Goal: Task Accomplishment & Management: Use online tool/utility

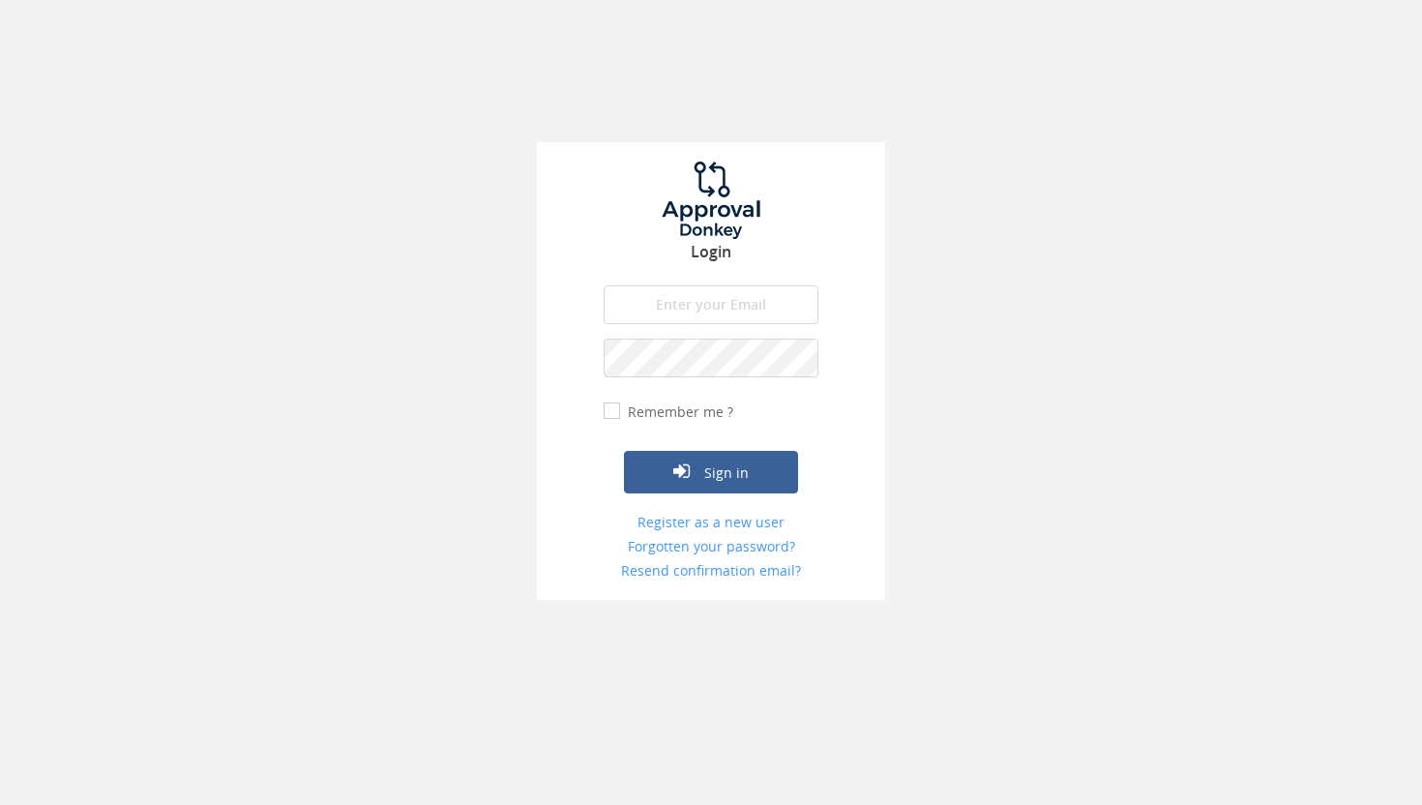
click at [678, 313] on input "email" at bounding box center [710, 304] width 215 height 39
click at [624, 451] on button "Sign in" at bounding box center [711, 472] width 174 height 43
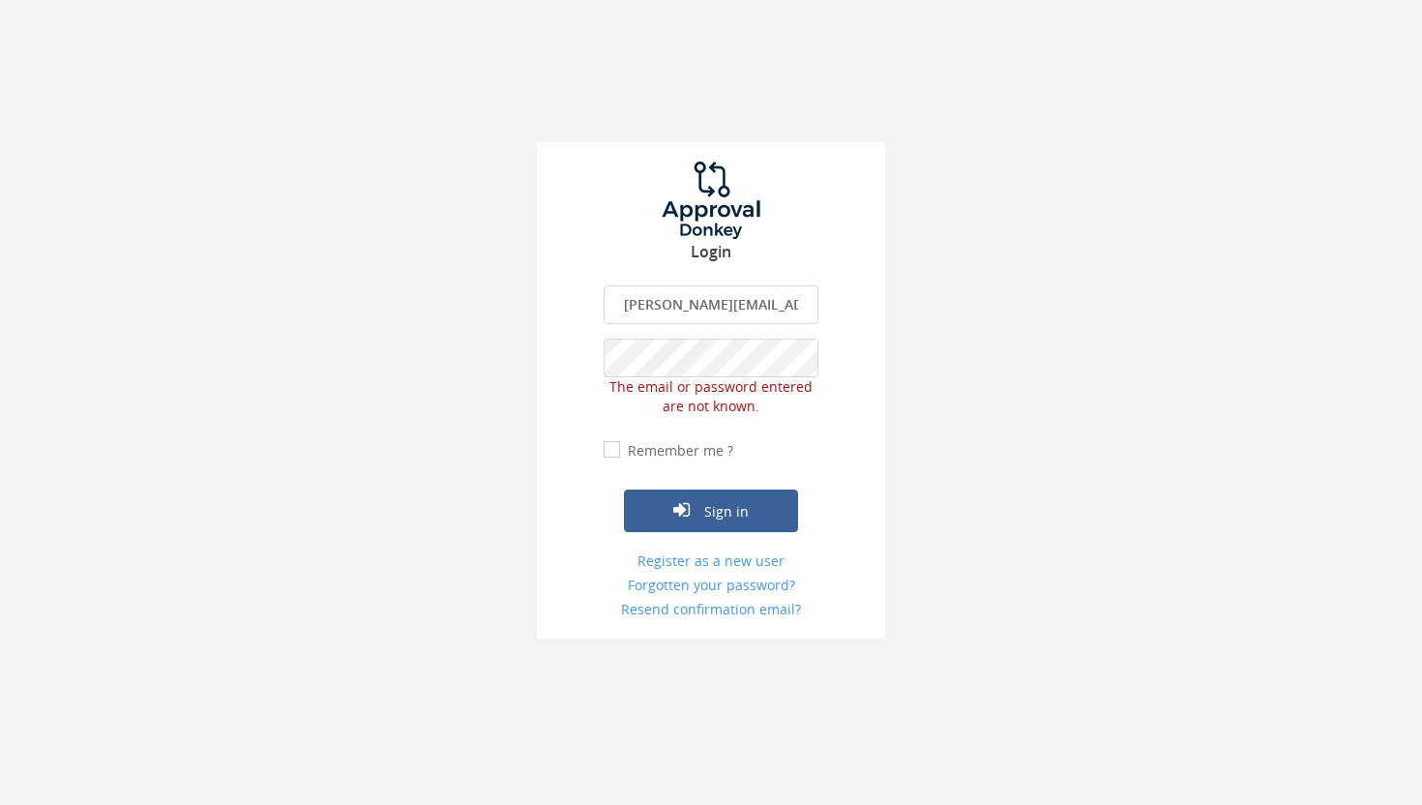
click at [757, 314] on input "[PERSON_NAME][EMAIL_ADDRESS][PERSON_NAME][DOMAIN_NAME]" at bounding box center [710, 304] width 215 height 39
type input "[PERSON_NAME][EMAIL_ADDRESS][PERSON_NAME][DOMAIN_NAME]"
click at [701, 502] on button "Sign in" at bounding box center [711, 510] width 174 height 43
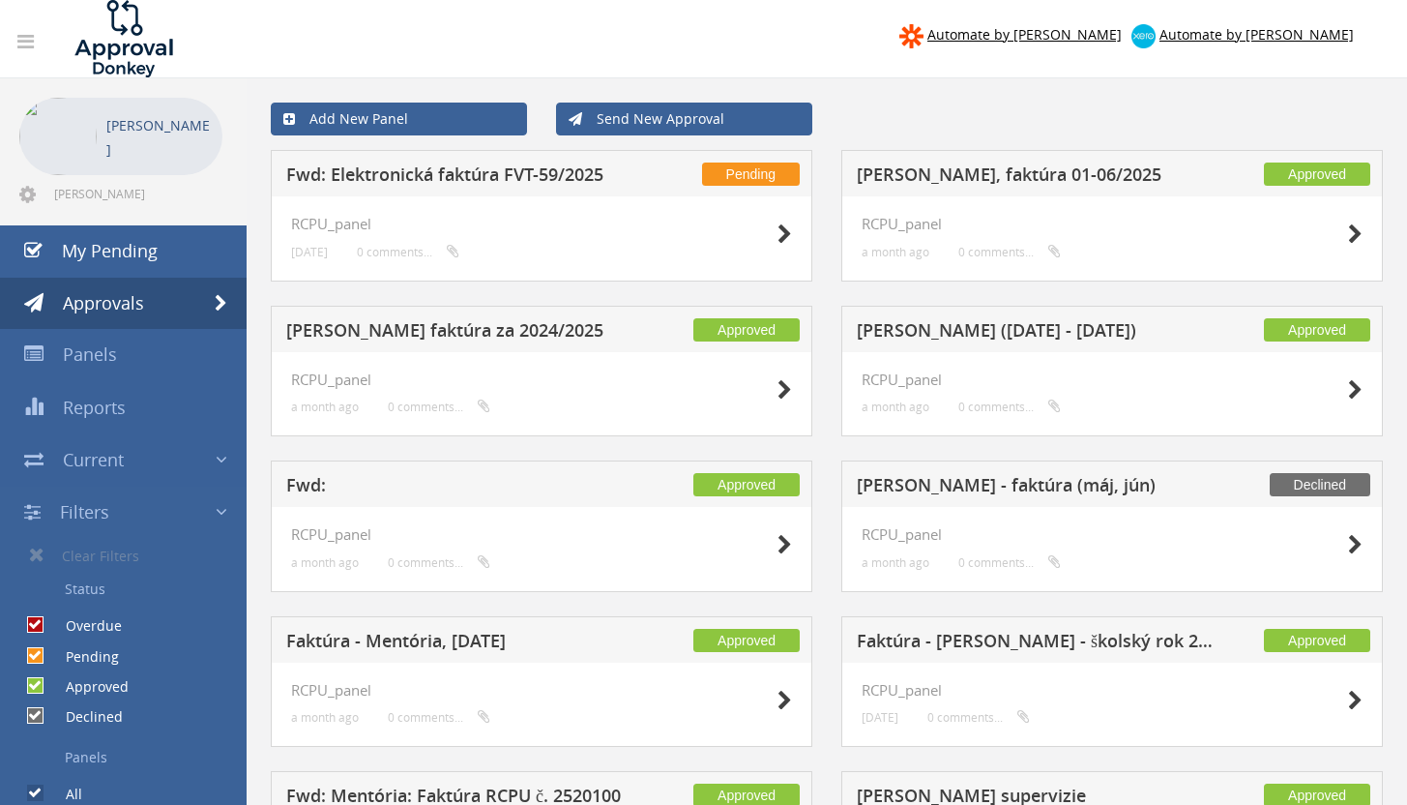
click at [756, 179] on span "Pending" at bounding box center [751, 173] width 98 height 23
click at [782, 227] on icon at bounding box center [785, 234] width 15 height 20
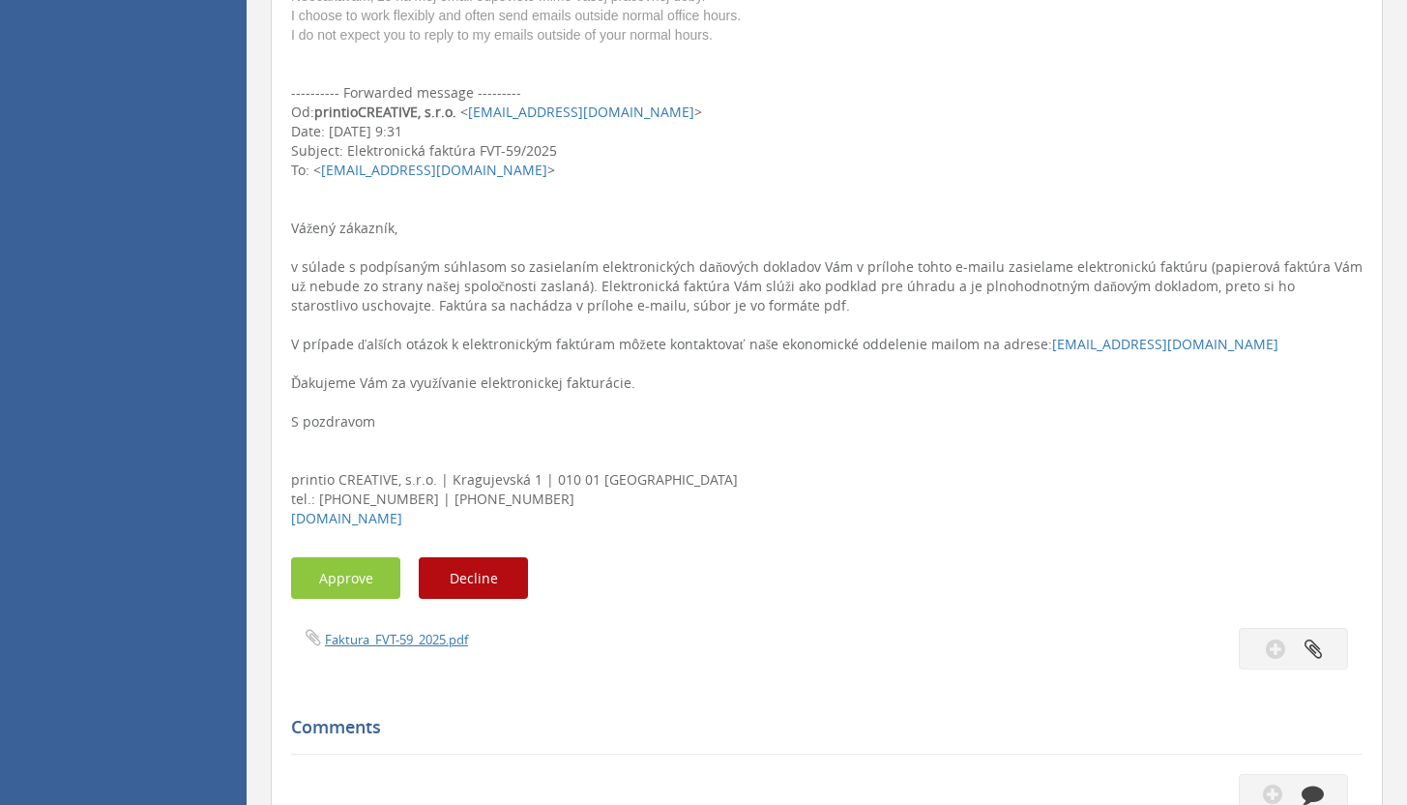
scroll to position [754, 0]
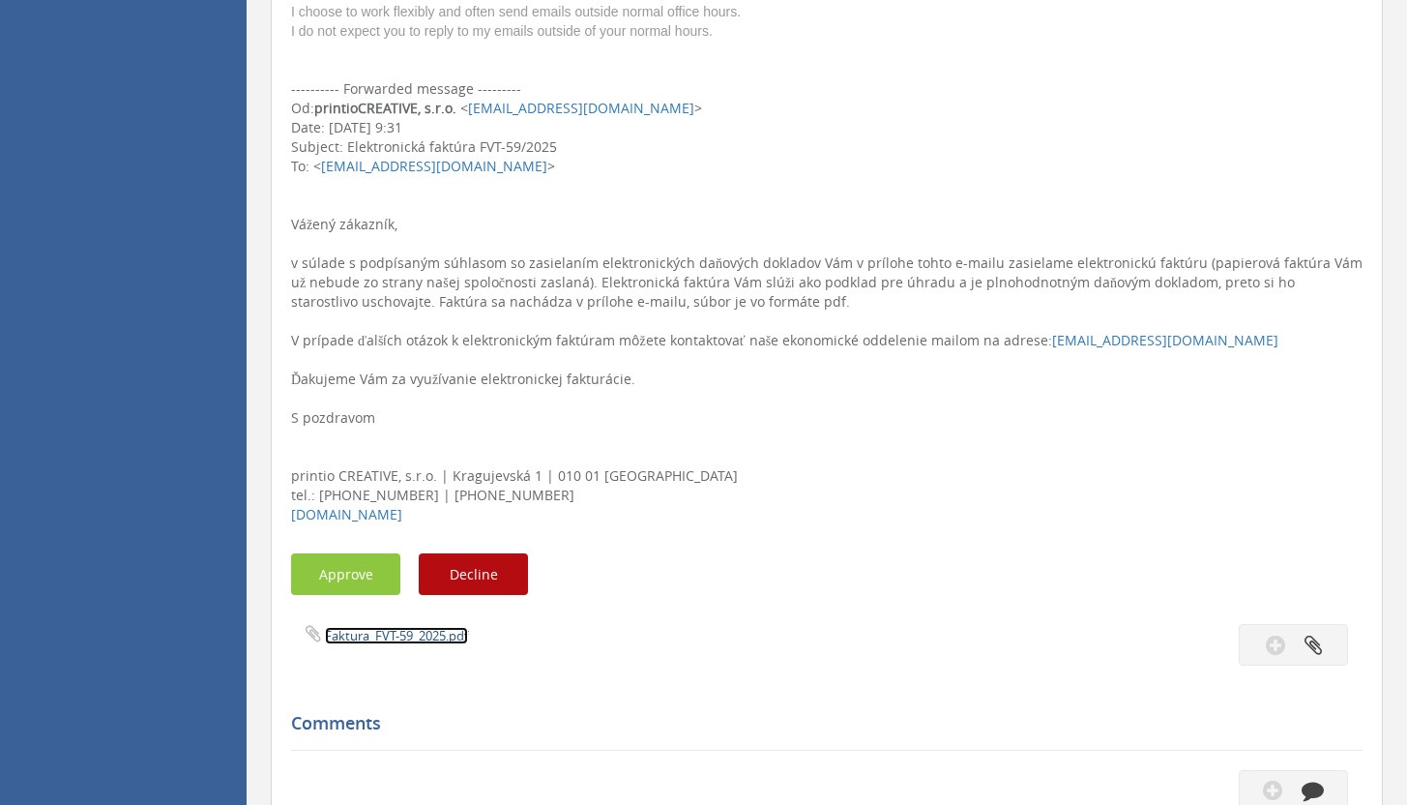
click at [409, 637] on link "Faktura_FVT-59_2025.pdf" at bounding box center [396, 635] width 143 height 17
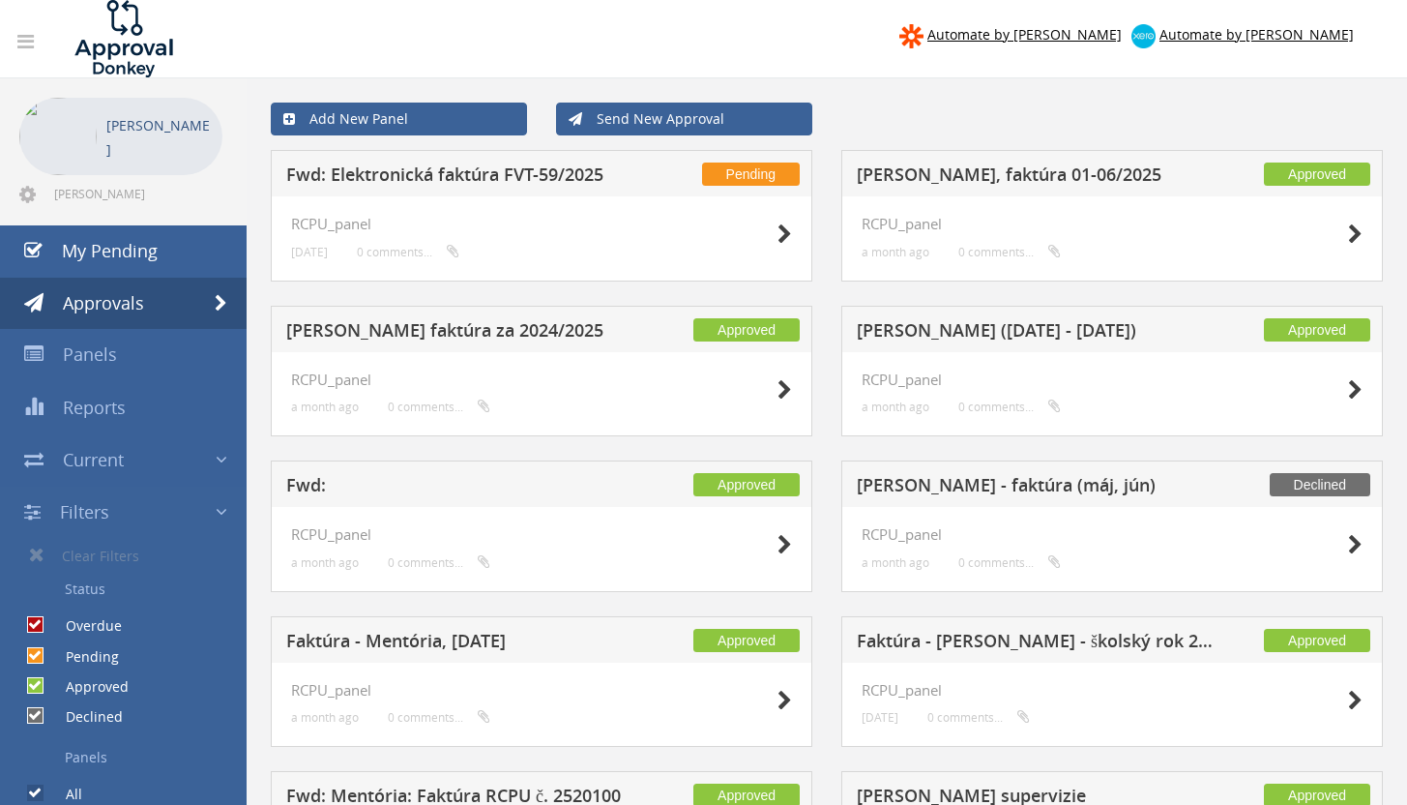
click at [761, 155] on div "Pending Fwd: Elektronická faktúra FVT-59/2025" at bounding box center [542, 173] width 542 height 46
click at [760, 172] on span "Pending" at bounding box center [751, 173] width 98 height 23
click at [787, 238] on icon at bounding box center [785, 234] width 15 height 20
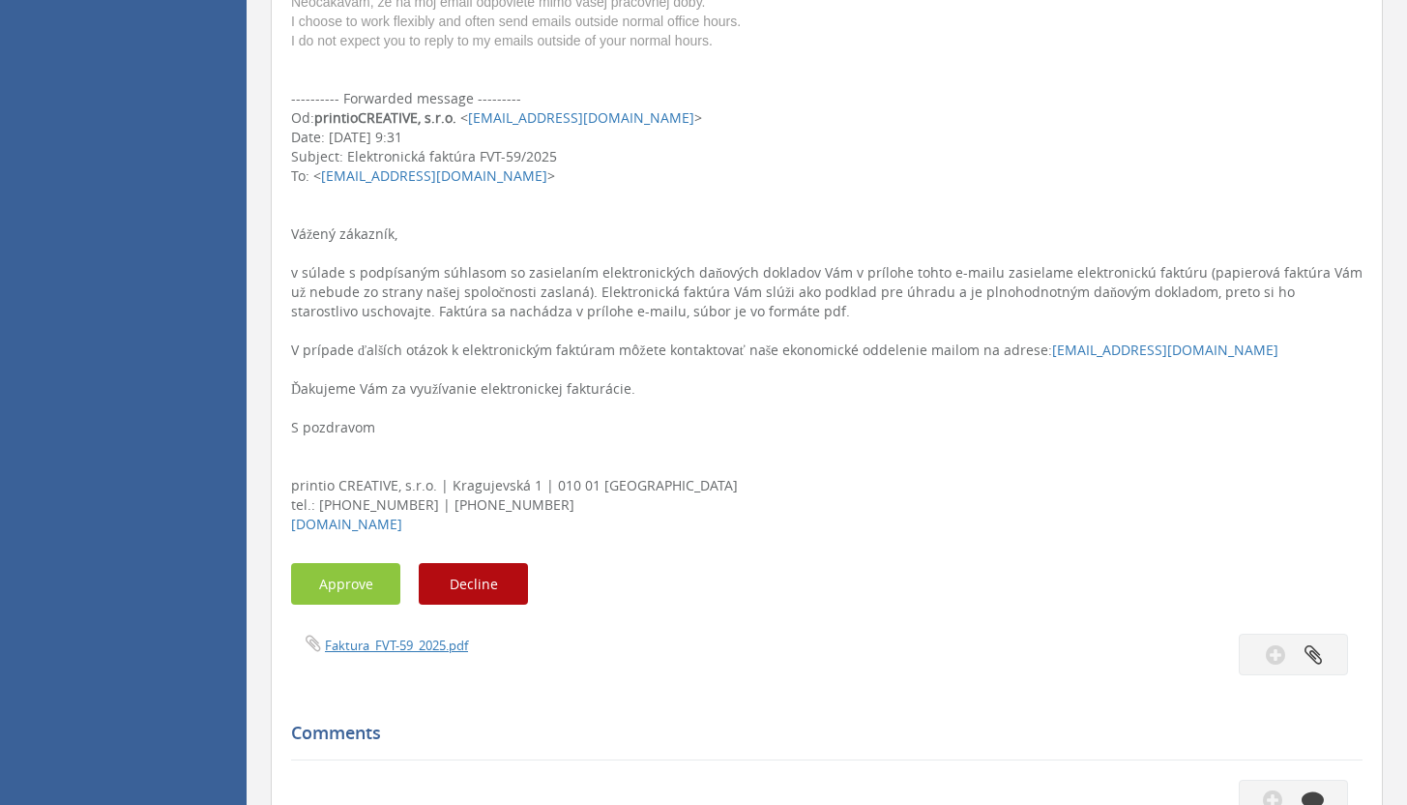
scroll to position [757, 0]
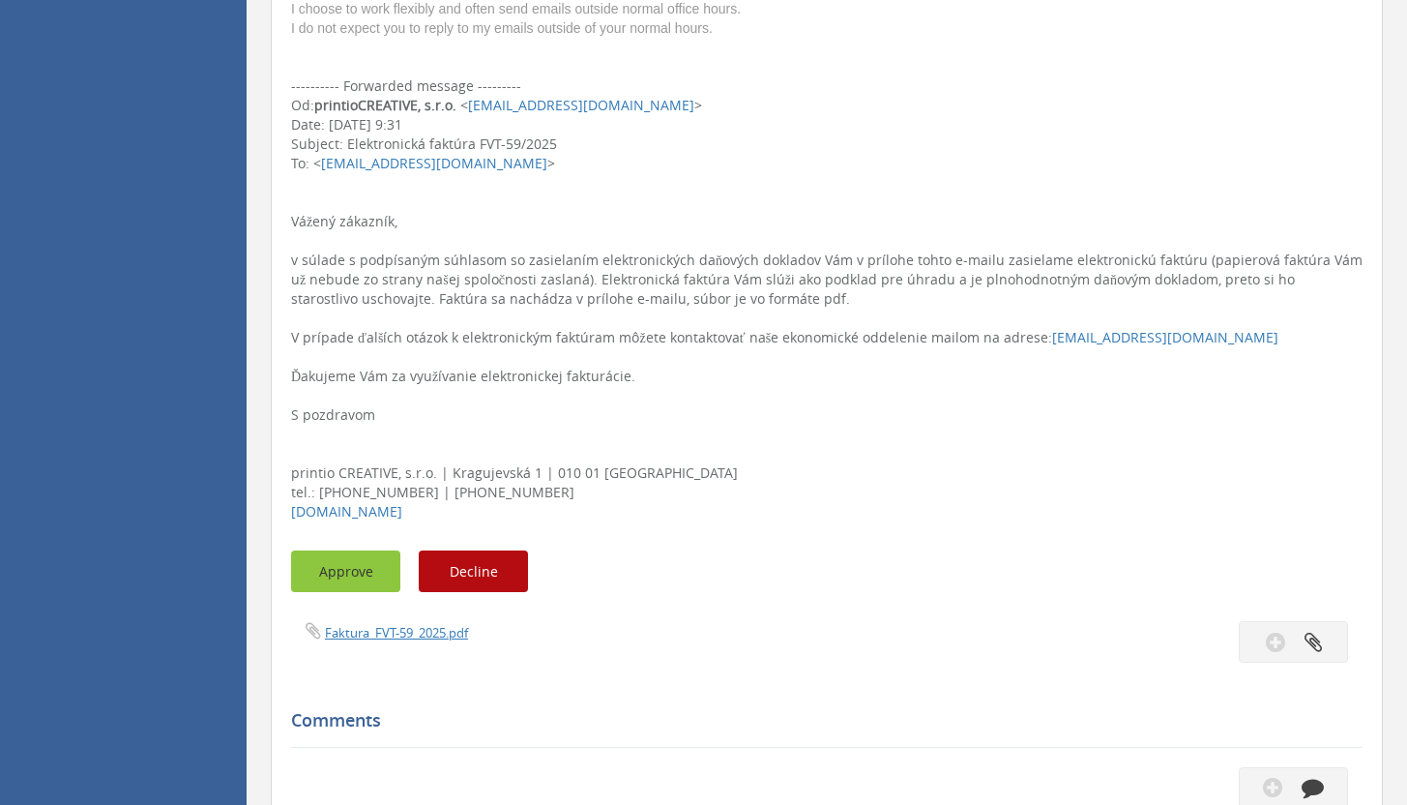
click at [372, 589] on button "Approve" at bounding box center [345, 571] width 109 height 42
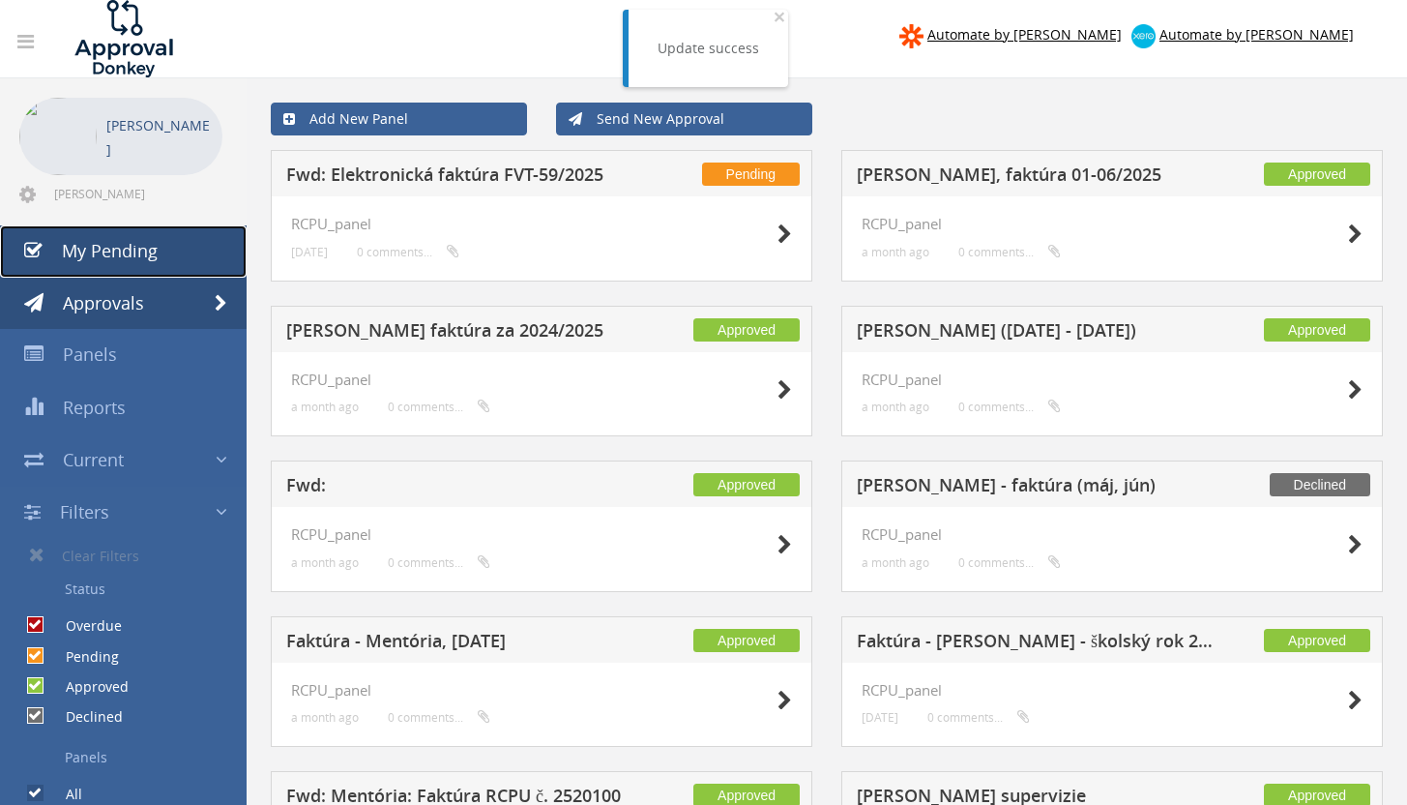
click at [179, 246] on link "My Pending" at bounding box center [123, 251] width 247 height 52
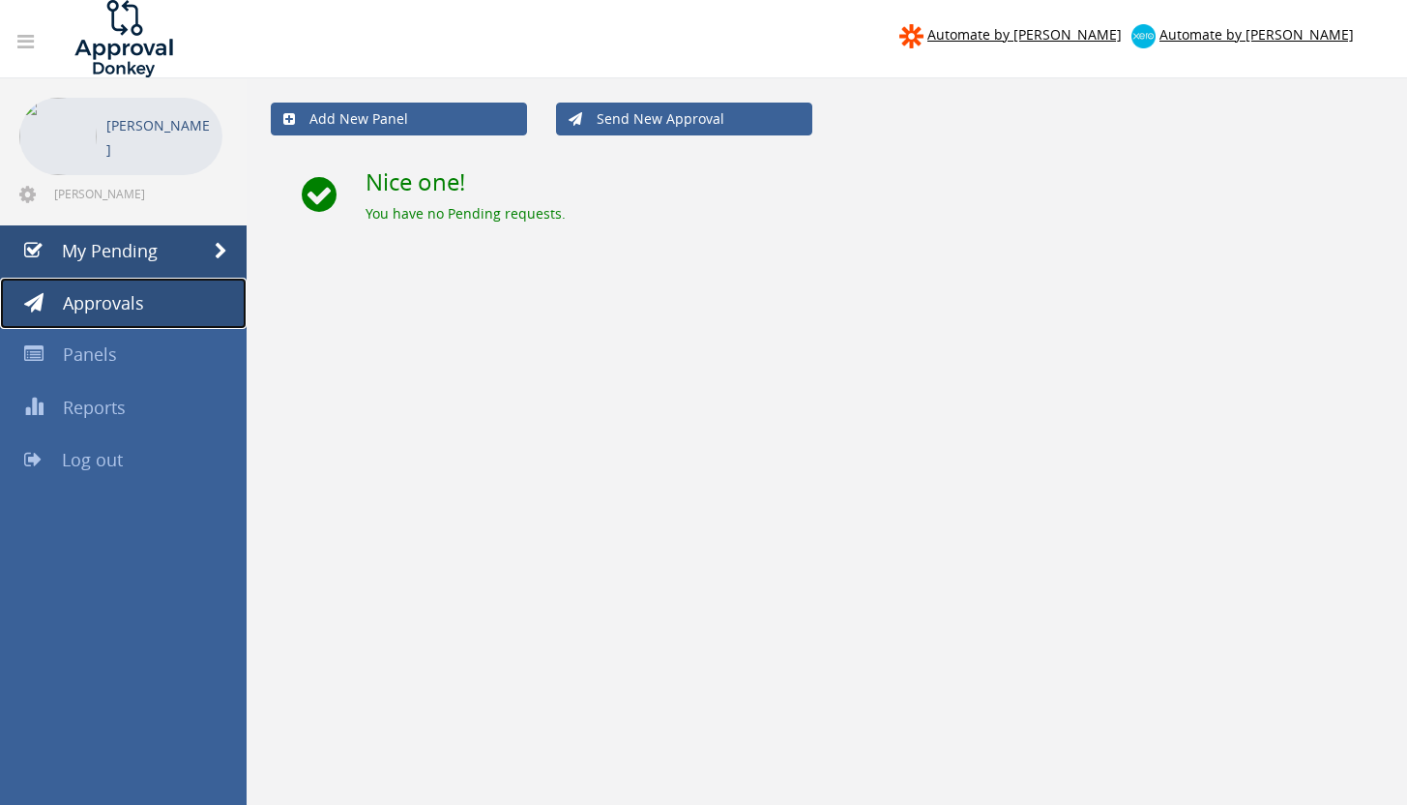
click at [132, 308] on span "Approvals" at bounding box center [103, 302] width 81 height 23
